Goal: Transaction & Acquisition: Purchase product/service

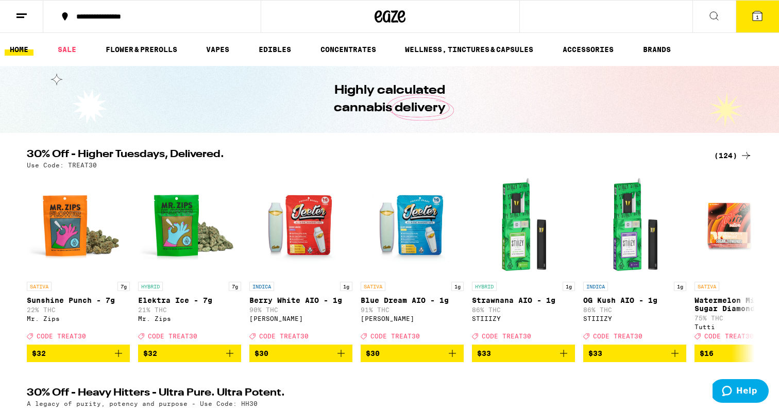
click at [726, 156] on div "(124)" at bounding box center [734, 156] width 38 height 12
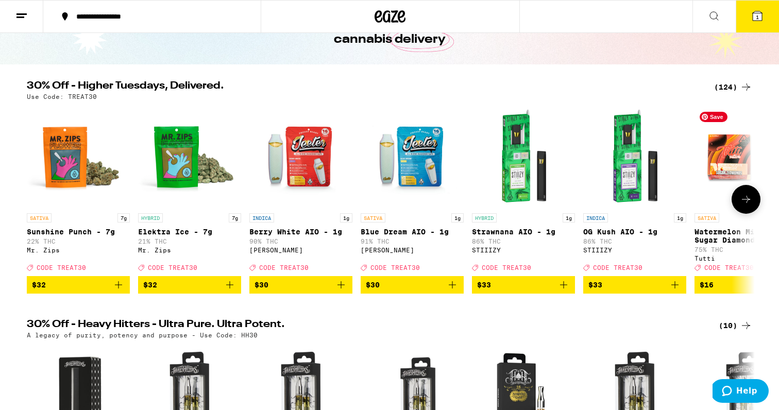
scroll to position [99, 0]
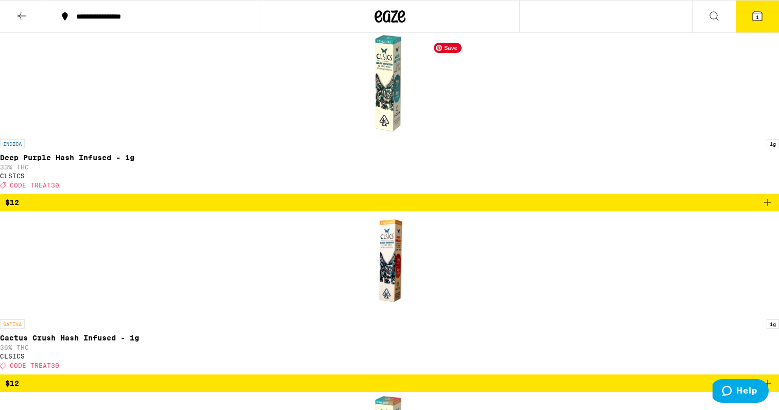
scroll to position [4777, 0]
